Goal: Check status: Check status

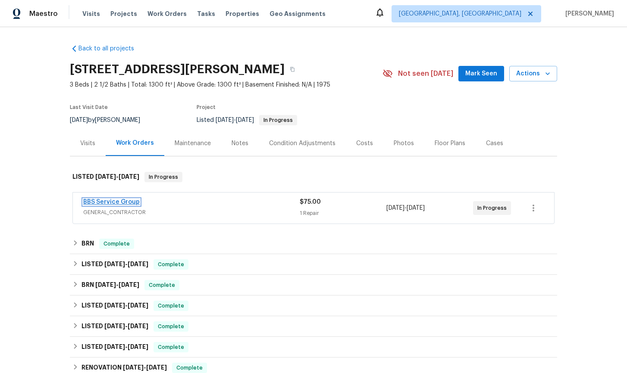
click at [109, 203] on link "BBS Service Group" at bounding box center [111, 202] width 56 height 6
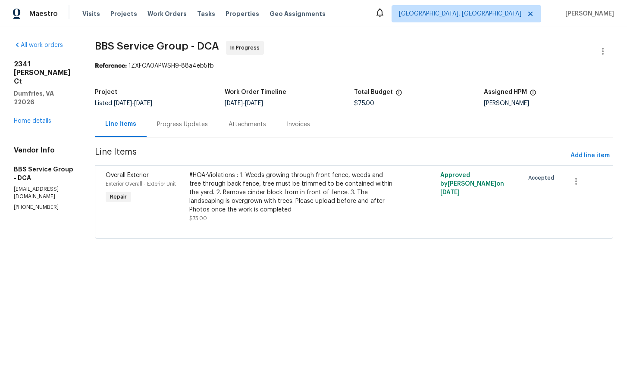
click at [188, 123] on div "Progress Updates" at bounding box center [182, 124] width 51 height 9
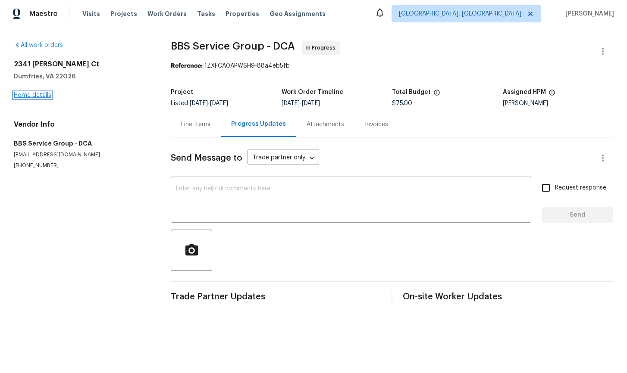
click at [22, 95] on link "Home details" at bounding box center [33, 95] width 38 height 6
